Goal: Task Accomplishment & Management: Complete application form

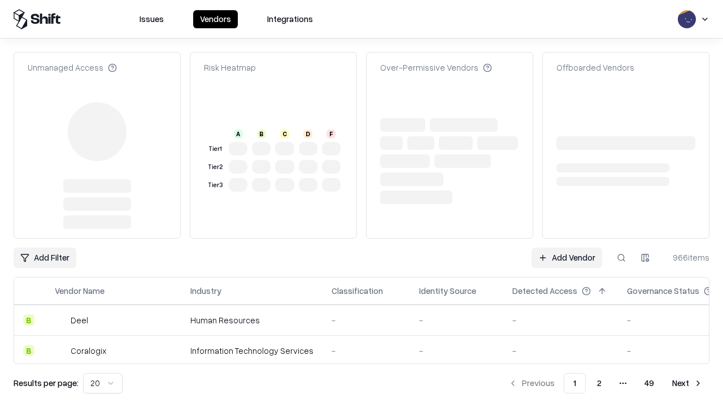
click at [566, 247] on link "Add Vendor" at bounding box center [566, 257] width 71 height 20
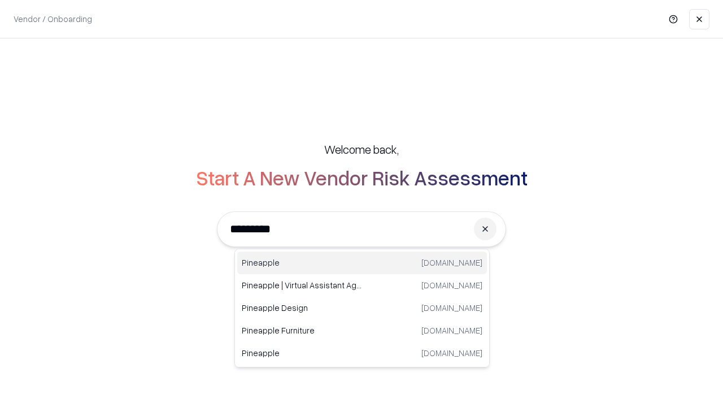
click at [362, 263] on div "Pineapple [DOMAIN_NAME]" at bounding box center [362, 262] width 250 height 23
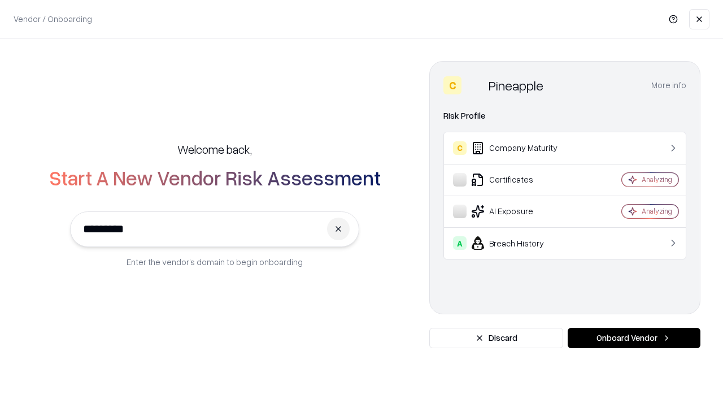
type input "*********"
click at [634, 338] on button "Onboard Vendor" at bounding box center [634, 338] width 133 height 20
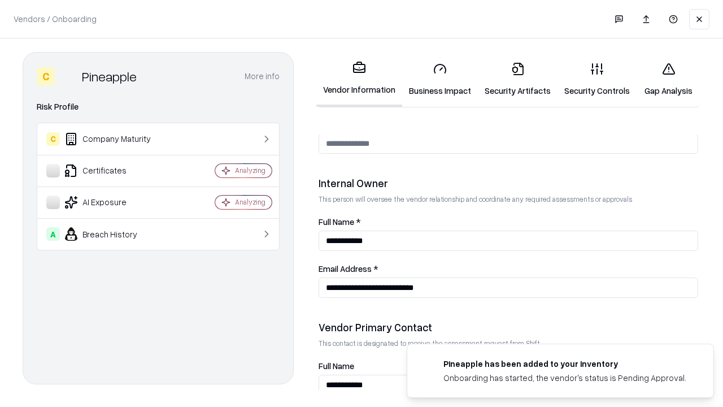
scroll to position [585, 0]
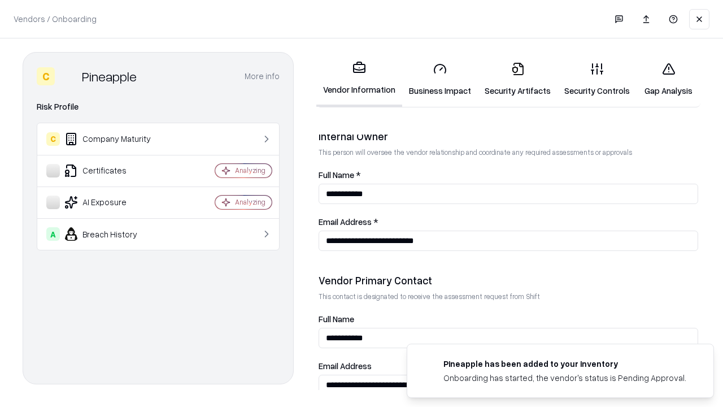
click at [517, 79] on link "Security Artifacts" at bounding box center [518, 79] width 80 height 53
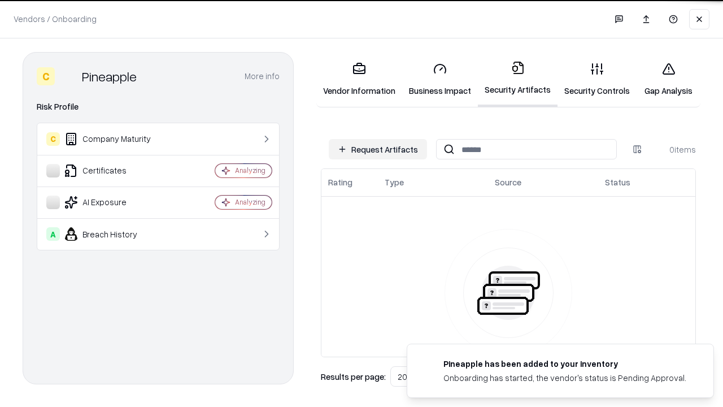
click at [378, 149] on button "Request Artifacts" at bounding box center [378, 149] width 98 height 20
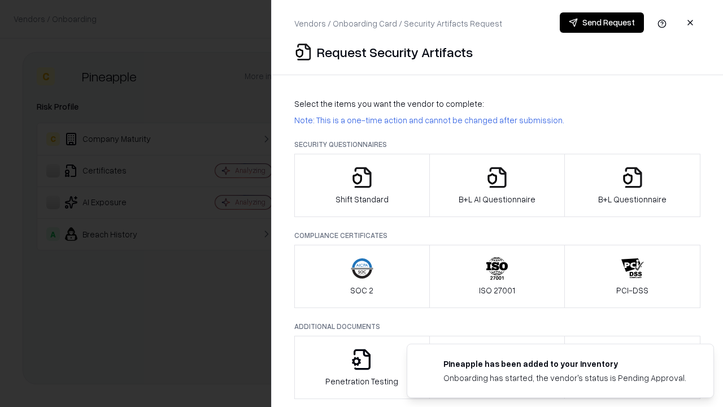
click at [632, 185] on icon "button" at bounding box center [632, 177] width 23 height 23
click at [496, 185] on icon "button" at bounding box center [497, 177] width 23 height 23
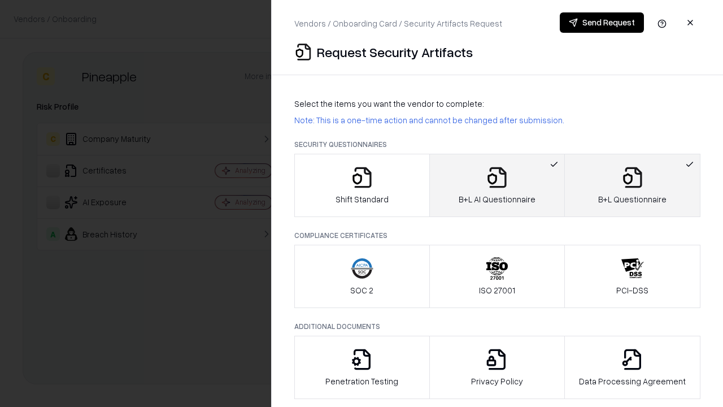
click at [601, 23] on button "Send Request" at bounding box center [602, 22] width 84 height 20
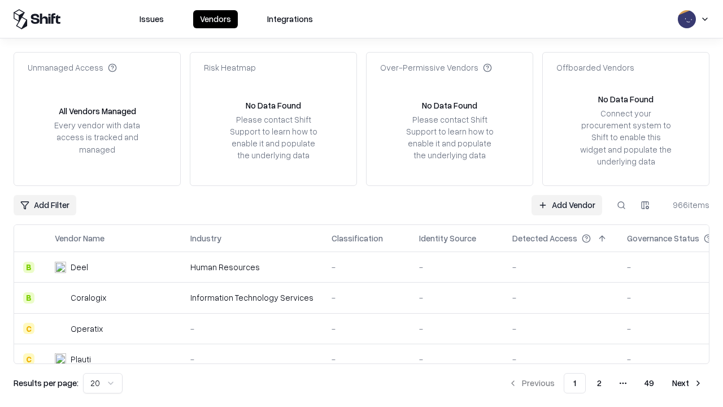
click at [621, 204] on button at bounding box center [621, 205] width 20 height 20
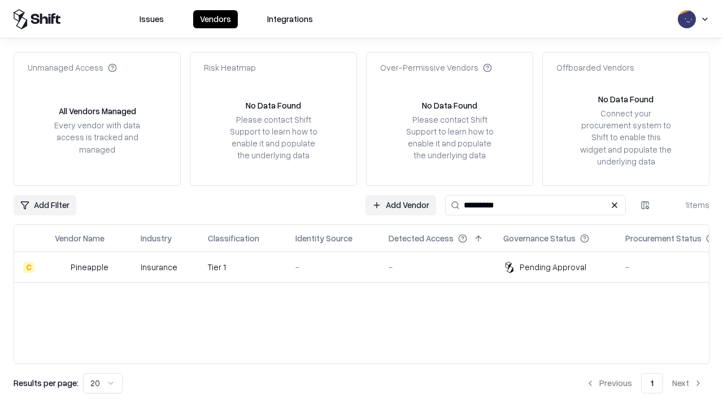
type input "*********"
click at [368, 267] on div "-" at bounding box center [332, 267] width 75 height 12
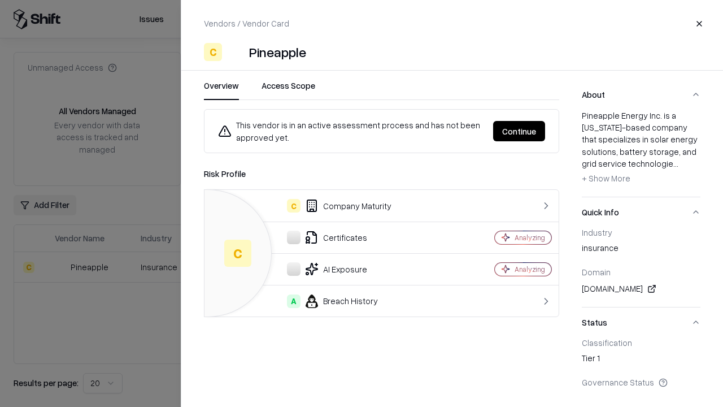
click at [519, 131] on button "Continue" at bounding box center [519, 131] width 52 height 20
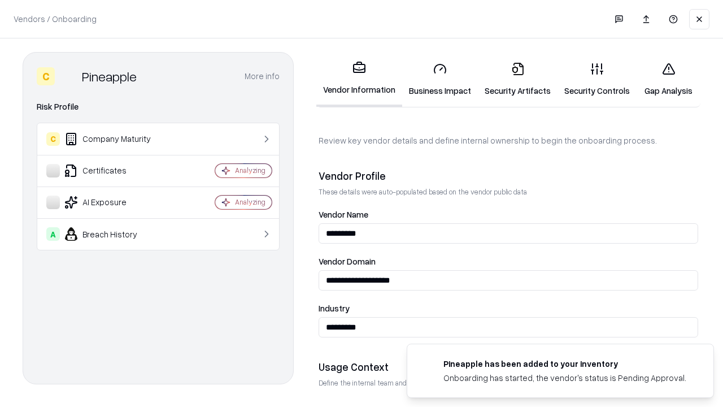
click at [517, 79] on link "Security Artifacts" at bounding box center [518, 79] width 80 height 53
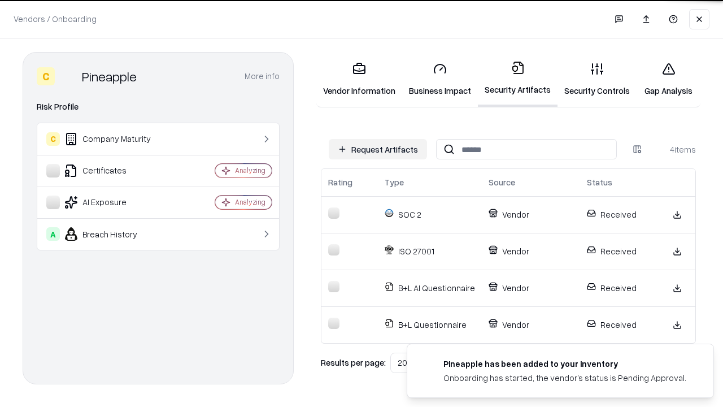
click at [668, 79] on link "Gap Analysis" at bounding box center [668, 79] width 64 height 53
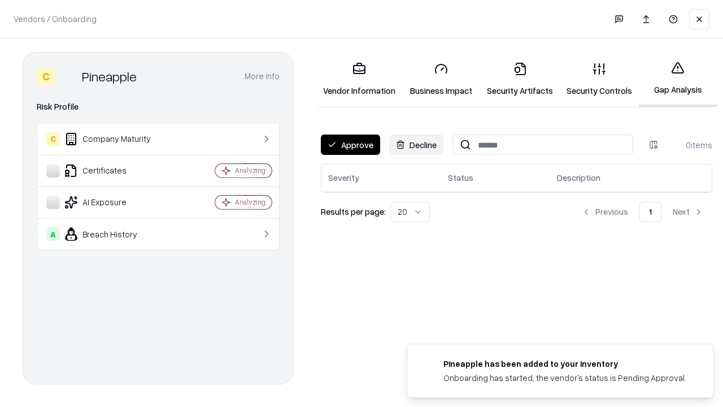
click at [350, 145] on button "Approve" at bounding box center [350, 144] width 59 height 20
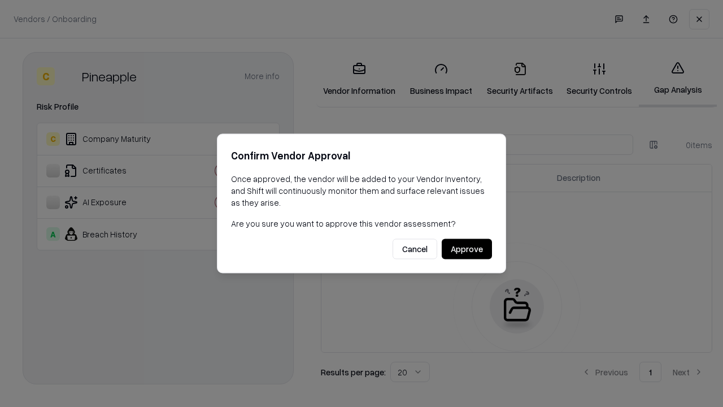
click at [466, 248] on button "Approve" at bounding box center [467, 249] width 50 height 20
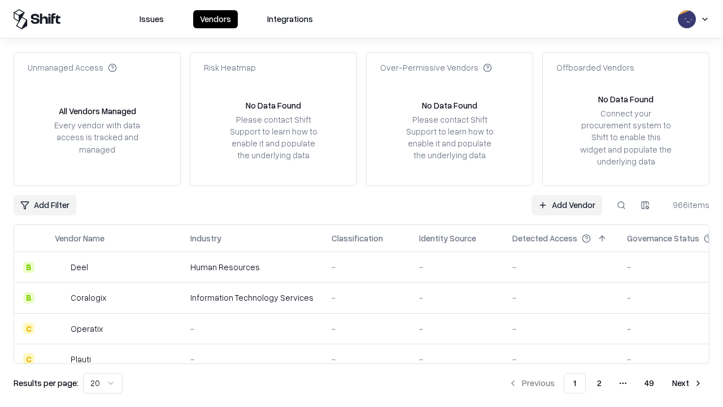
type input "*********"
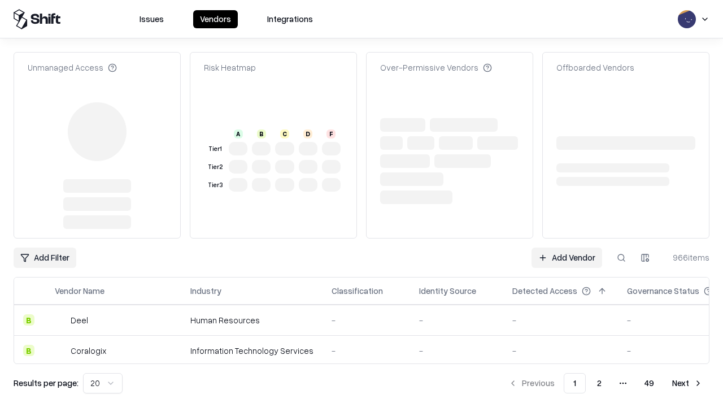
click at [566, 247] on link "Add Vendor" at bounding box center [566, 257] width 71 height 20
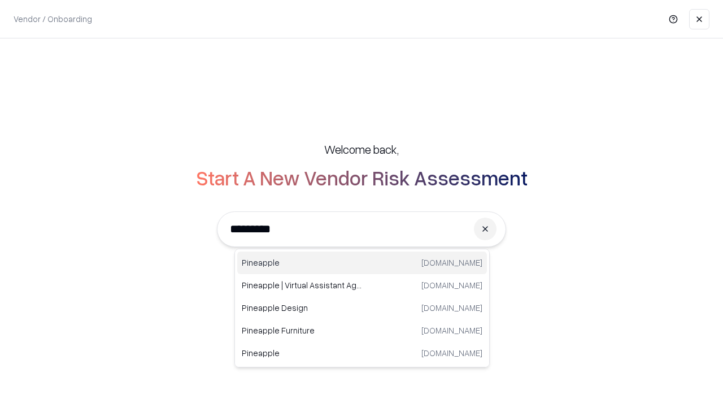
click at [362, 263] on div "Pineapple [DOMAIN_NAME]" at bounding box center [362, 262] width 250 height 23
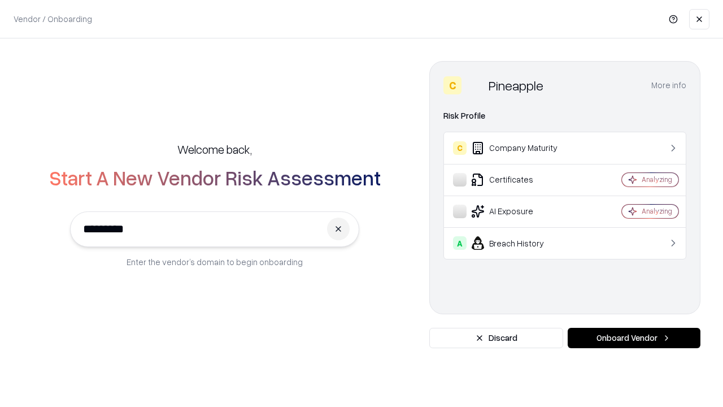
type input "*********"
click at [634, 338] on button "Onboard Vendor" at bounding box center [634, 338] width 133 height 20
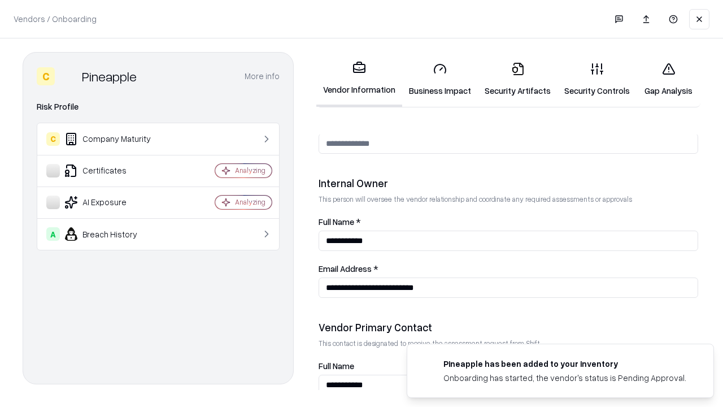
scroll to position [585, 0]
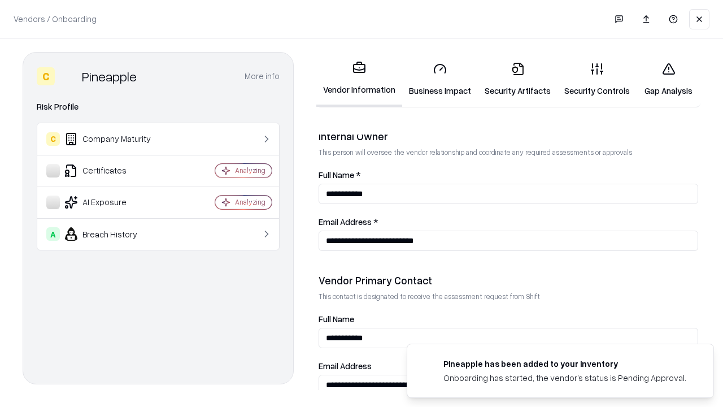
click at [668, 79] on link "Gap Analysis" at bounding box center [668, 79] width 64 height 53
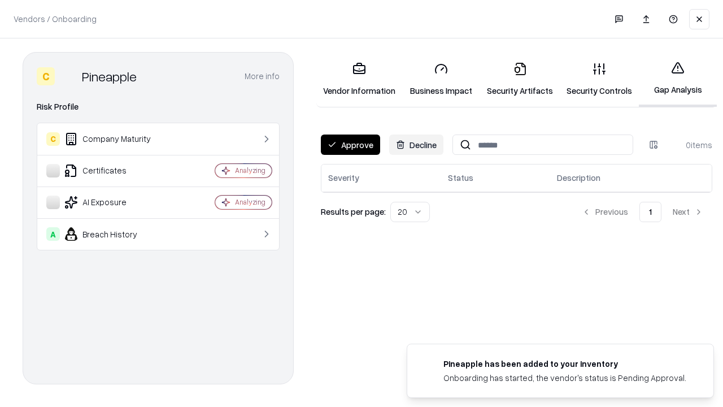
click at [350, 145] on button "Approve" at bounding box center [350, 144] width 59 height 20
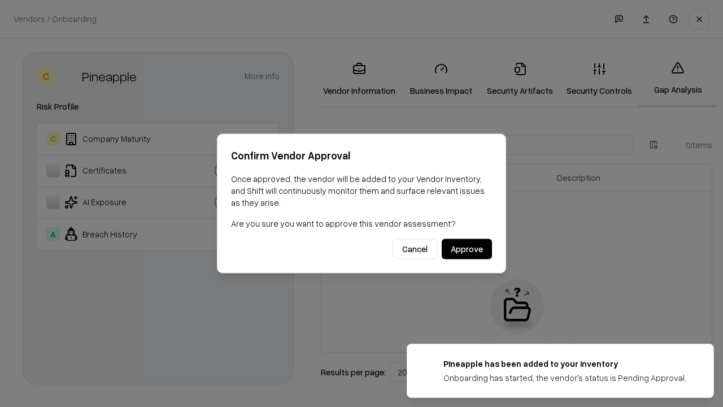
click at [466, 248] on button "Approve" at bounding box center [467, 249] width 50 height 20
